Goal: Find specific page/section: Find specific page/section

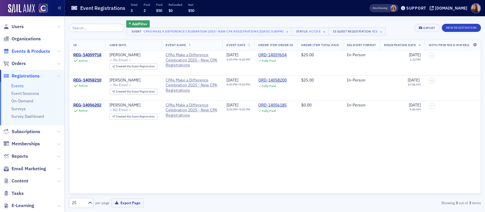
click at [25, 52] on span "Events & Products" at bounding box center [31, 51] width 39 height 6
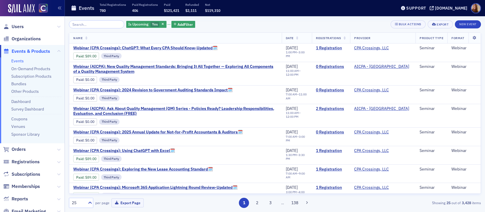
click at [76, 27] on input "search" at bounding box center [96, 24] width 55 height 8
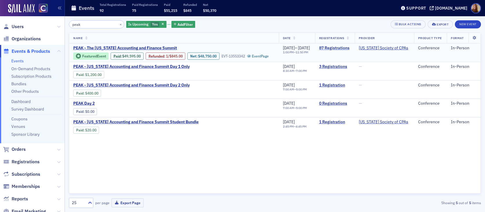
type input "peak"
click at [339, 48] on link "87 Registrations" at bounding box center [335, 47] width 32 height 5
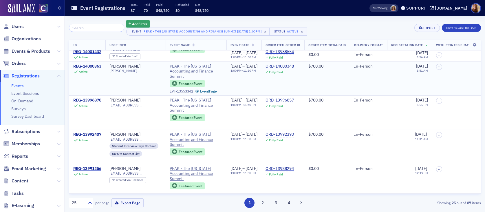
scroll to position [714, 0]
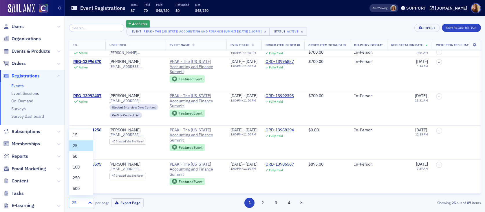
click at [89, 202] on icon at bounding box center [89, 202] width 3 height 2
click at [80, 166] on div "100" at bounding box center [81, 167] width 17 height 6
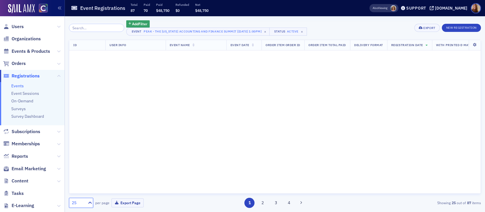
scroll to position [0, 0]
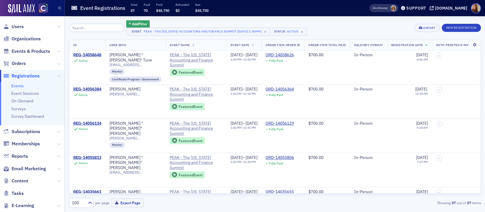
click at [354, 28] on div "Add Filter Event PEAK - The Colorado Accounting and Finance Summit [11/11/2025 …" at bounding box center [275, 27] width 412 height 15
